Goal: Information Seeking & Learning: Check status

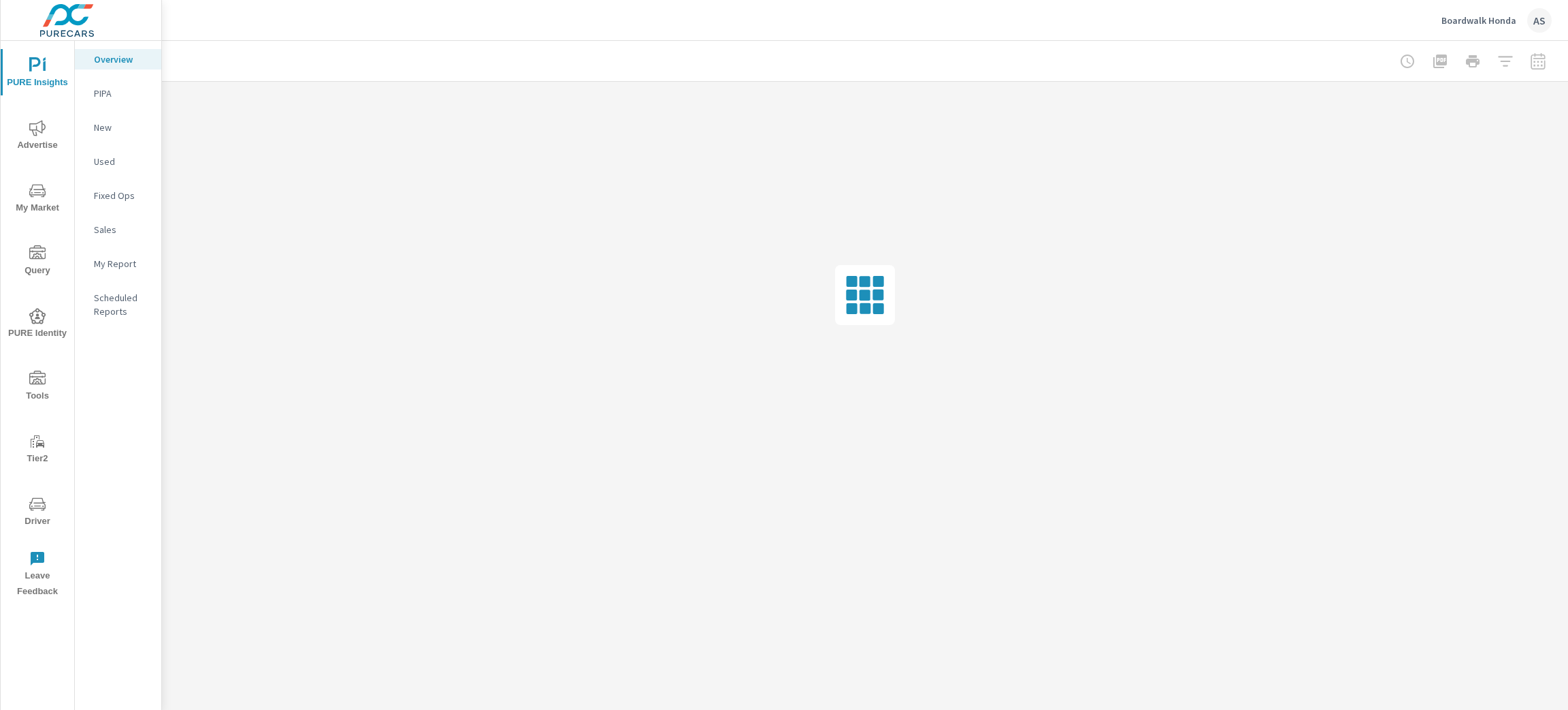
click at [39, 128] on icon "nav menu" at bounding box center [37, 128] width 17 height 17
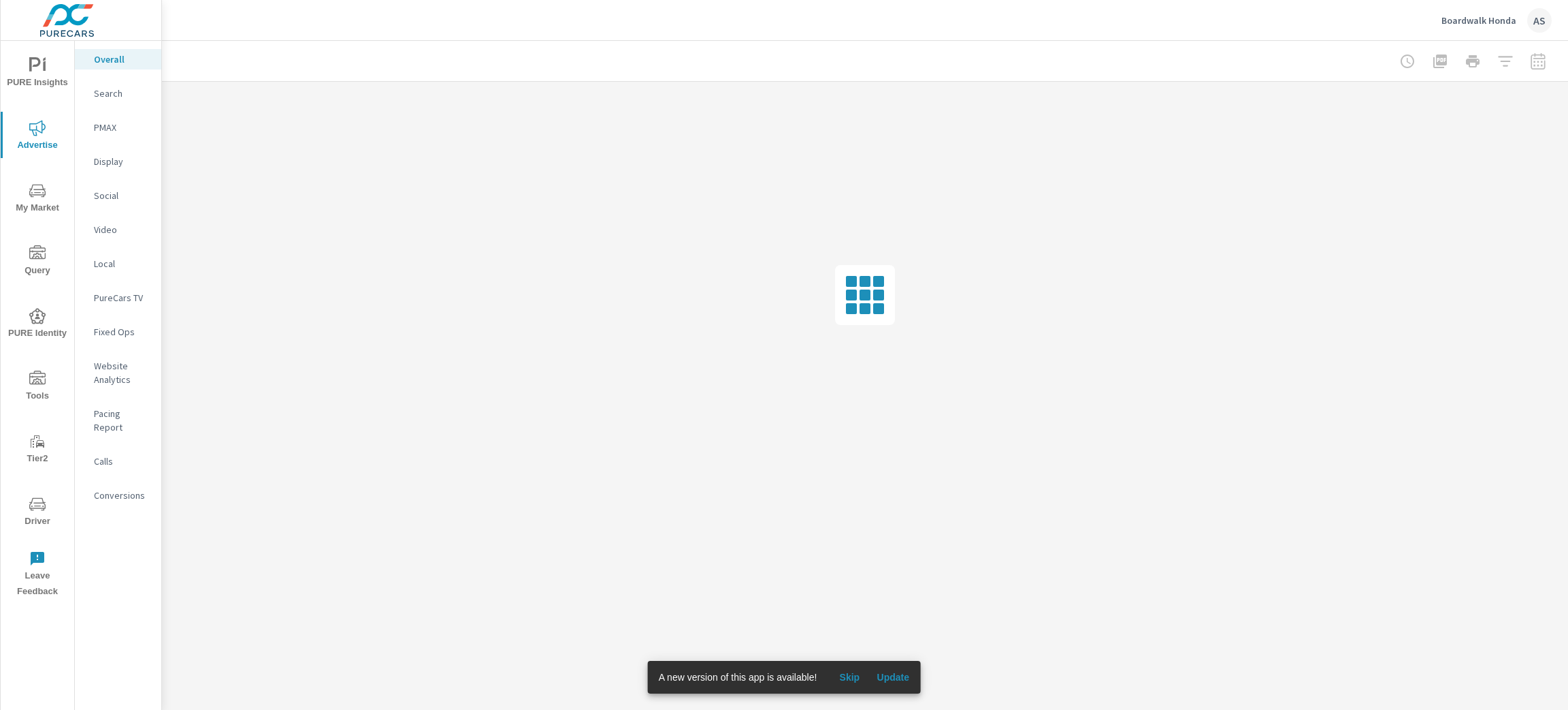
click at [116, 291] on p "PureCars TV" at bounding box center [122, 298] width 56 height 14
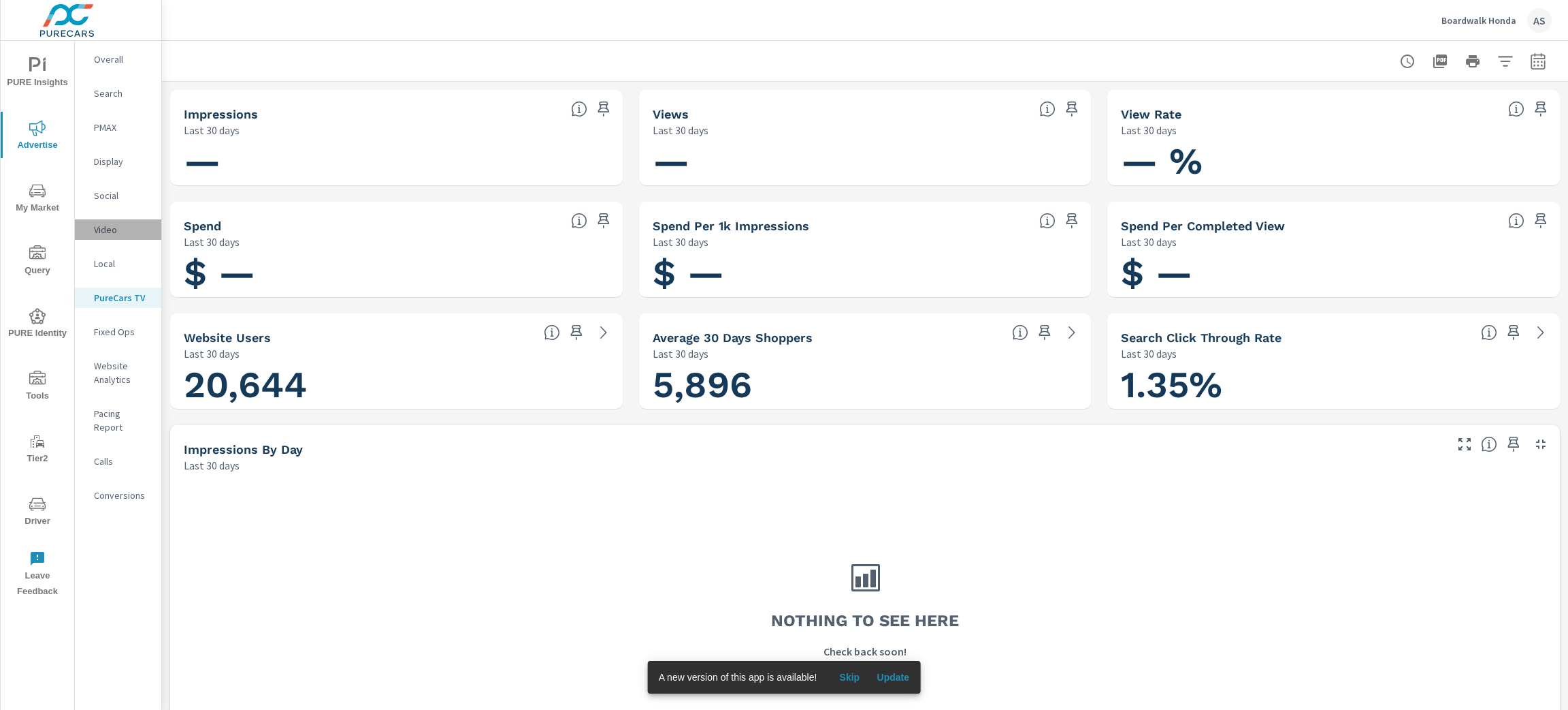
click at [99, 226] on p "Video" at bounding box center [122, 229] width 56 height 14
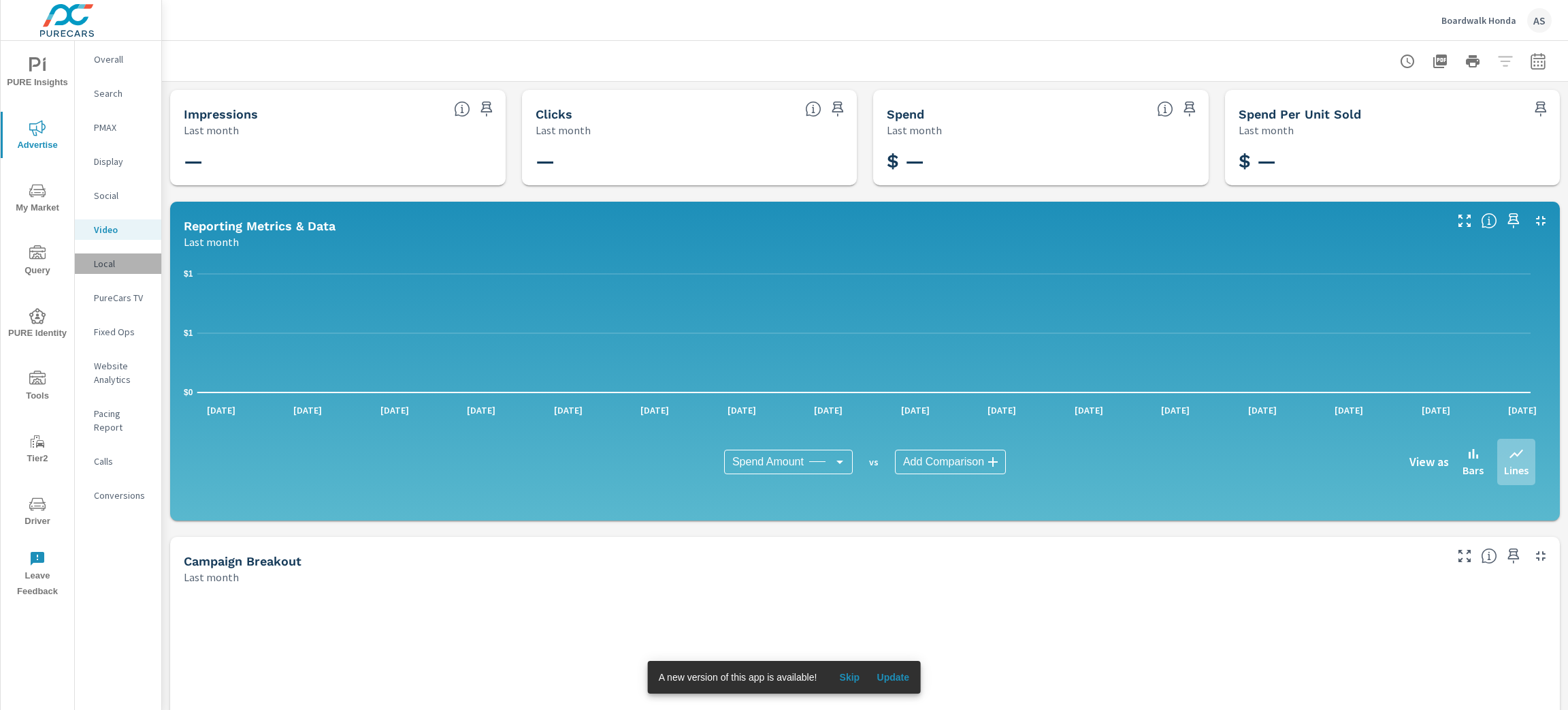
click at [119, 258] on p "Local" at bounding box center [122, 264] width 56 height 14
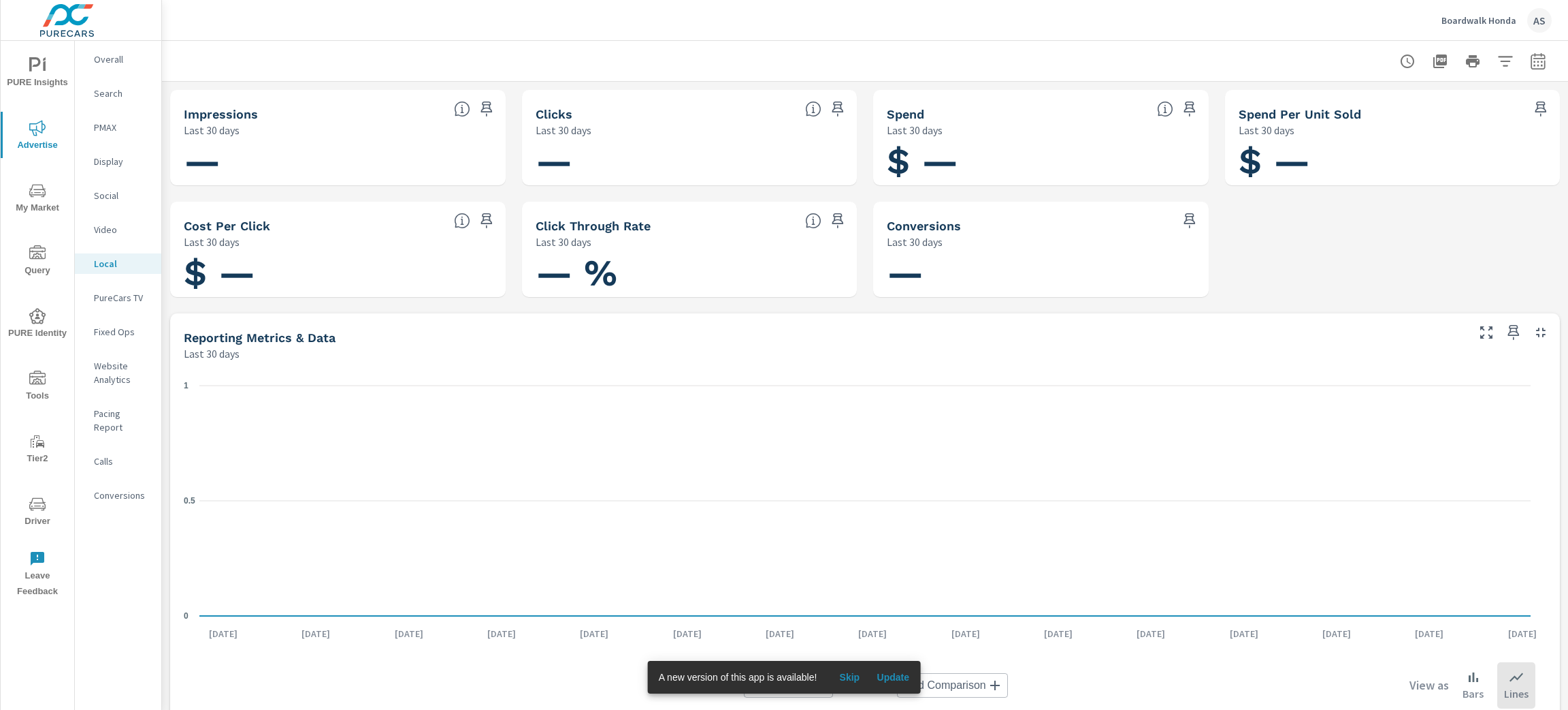
click at [137, 296] on p "PureCars TV" at bounding box center [122, 298] width 56 height 14
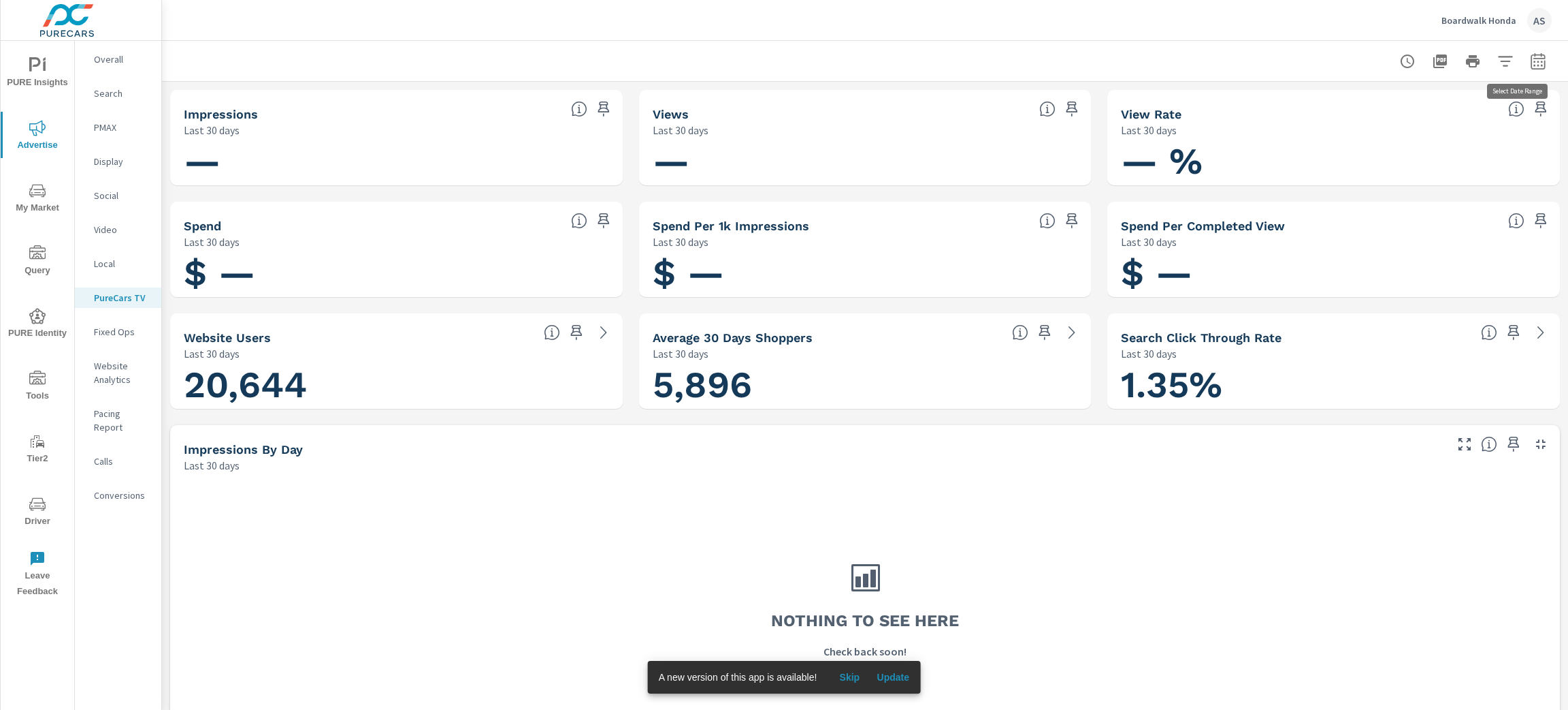
click at [1531, 61] on icon "button" at bounding box center [1539, 61] width 17 height 17
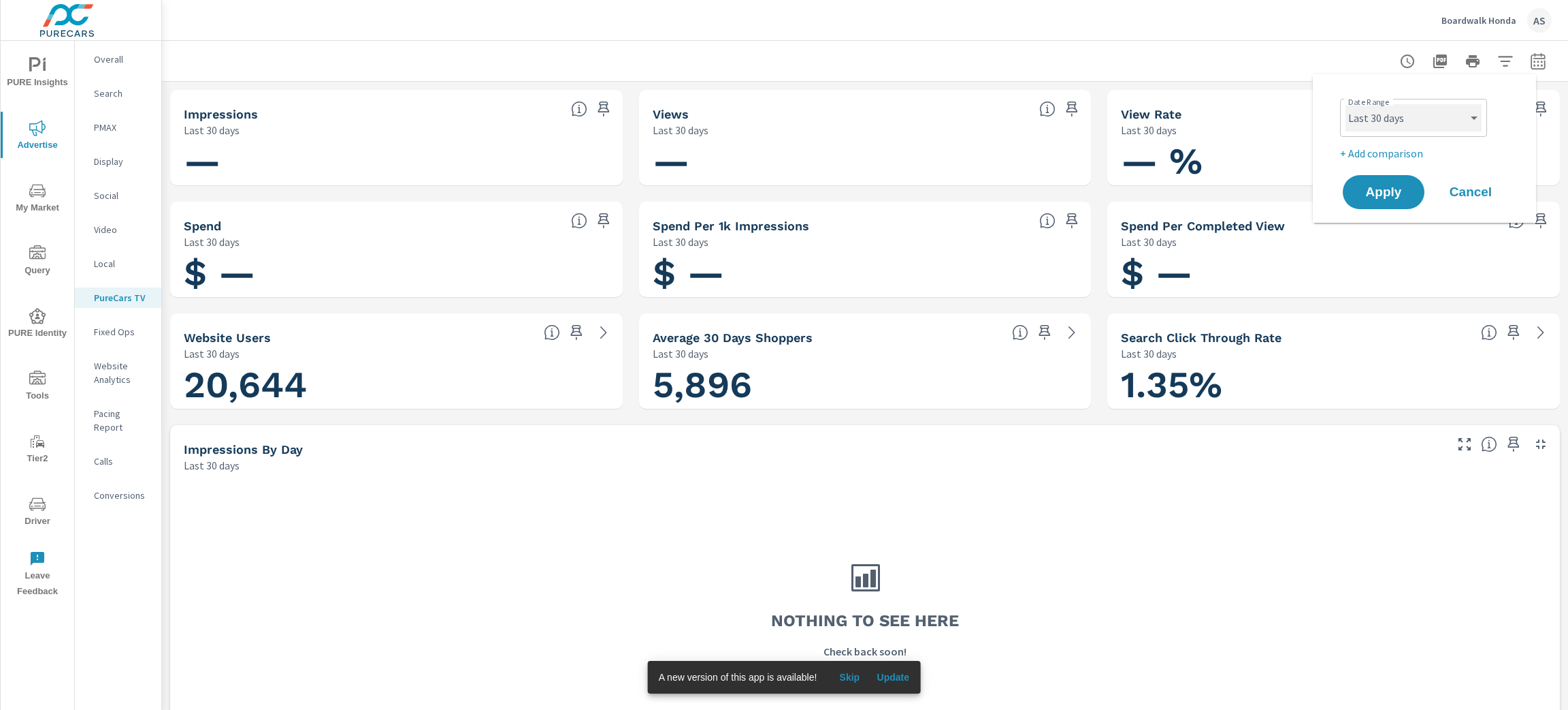
click at [1435, 113] on select "Custom [DATE] Last week Last 7 days Last 14 days Last 30 days Last 45 days Last…" at bounding box center [1414, 118] width 136 height 28
click at [1346, 104] on select "Custom [DATE] Last week Last 7 days Last 14 days Last 30 days Last 45 days Last…" at bounding box center [1414, 118] width 136 height 28
select select "Last month"
click at [1375, 198] on span "Apply" at bounding box center [1383, 192] width 56 height 13
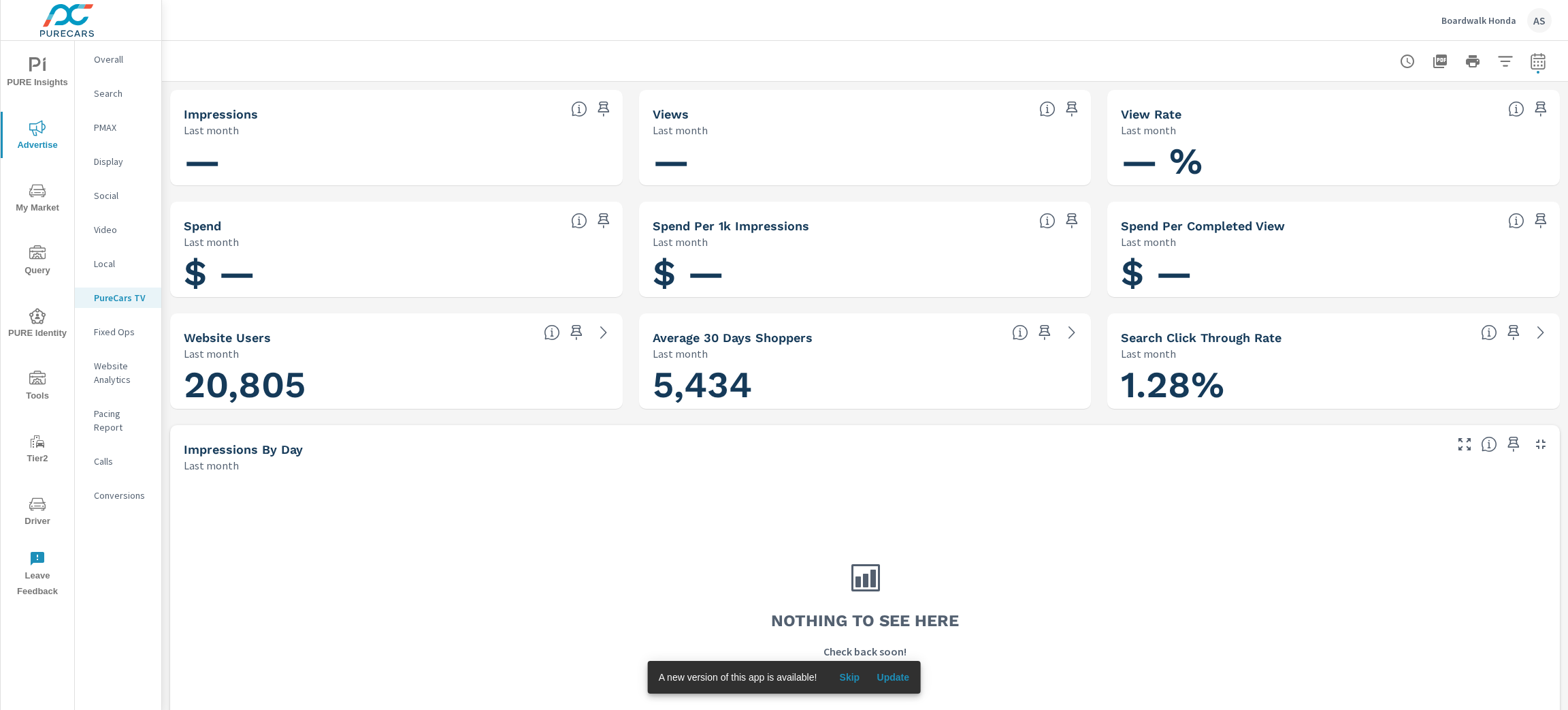
click at [480, 565] on div "Nothing to see here Check back soon!" at bounding box center [865, 608] width 1363 height 244
